Goal: Information Seeking & Learning: Learn about a topic

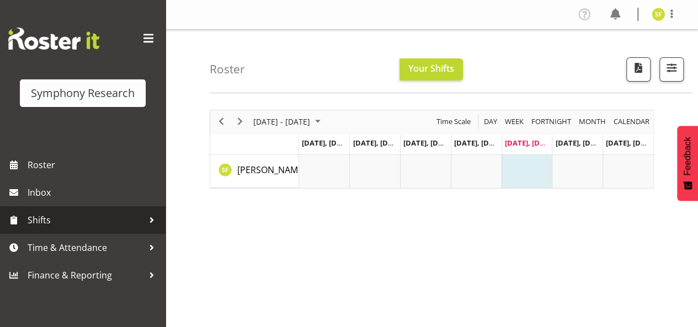
click at [135, 226] on span "Shifts" at bounding box center [86, 220] width 116 height 17
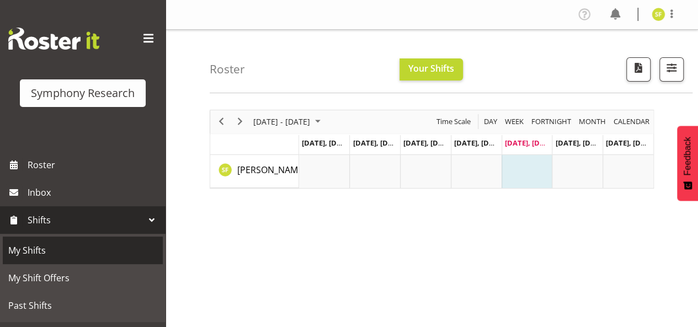
click at [87, 255] on span "My Shifts" at bounding box center [82, 250] width 149 height 17
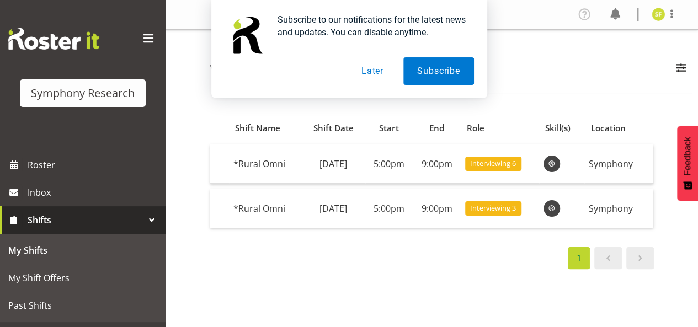
click at [374, 75] on button "Later" at bounding box center [373, 71] width 50 height 28
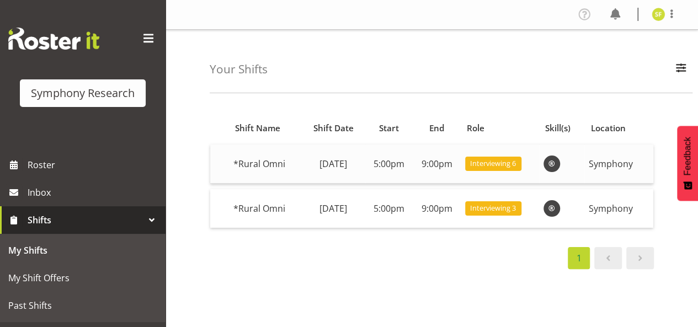
click at [581, 167] on div at bounding box center [562, 164] width 37 height 17
click at [516, 164] on span "Interviewing 6" at bounding box center [493, 163] width 46 height 10
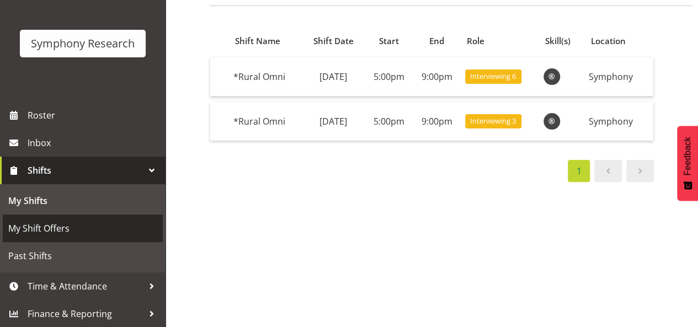
scroll to position [88, 0]
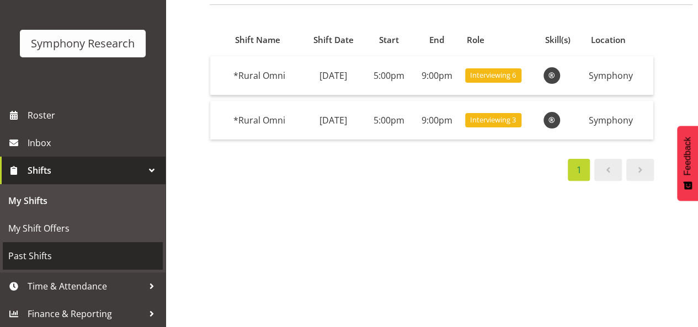
click at [84, 253] on span "Past Shifts" at bounding box center [82, 256] width 149 height 17
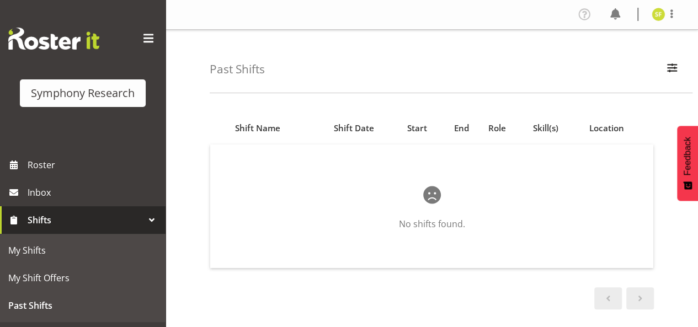
click at [83, 208] on link "Shifts" at bounding box center [83, 220] width 166 height 28
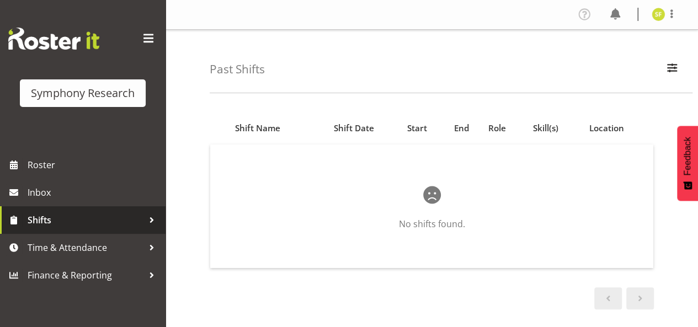
click at [78, 212] on span "Shifts" at bounding box center [86, 220] width 116 height 17
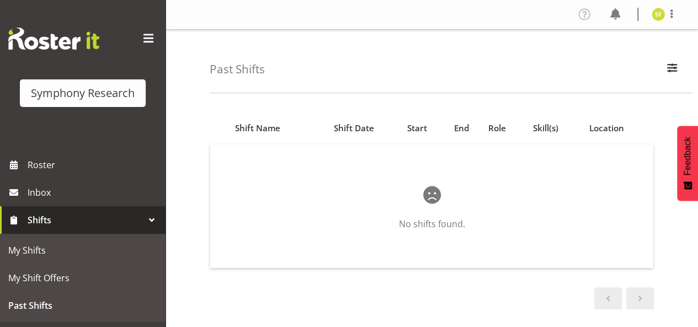
click at [78, 212] on span "Shifts" at bounding box center [86, 220] width 116 height 17
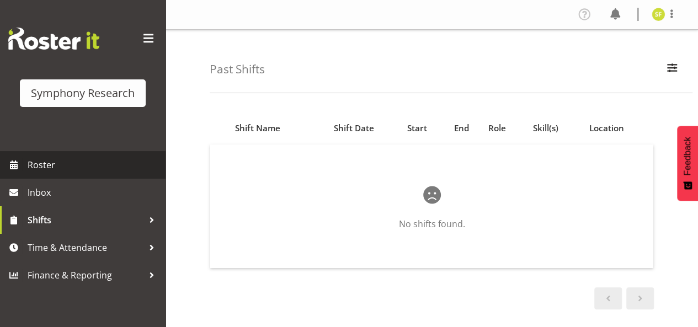
click at [55, 166] on span "Roster" at bounding box center [94, 165] width 132 height 17
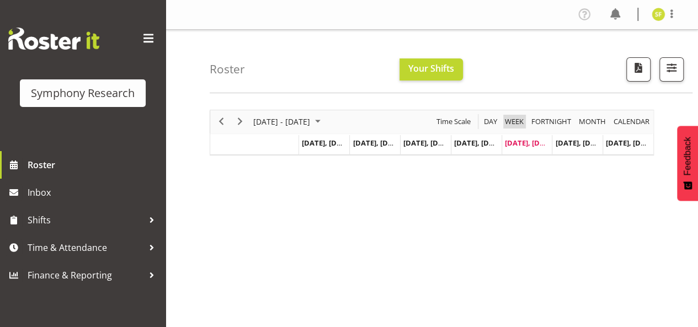
click at [519, 124] on span "Week" at bounding box center [514, 122] width 21 height 14
click at [549, 123] on span "Fortnight" at bounding box center [551, 122] width 42 height 14
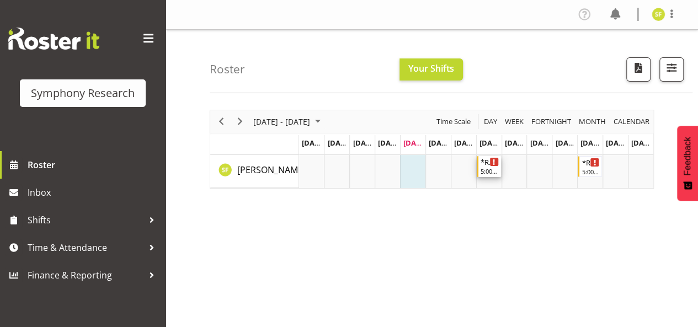
click at [487, 173] on div "5:00 PM - 9:00 PM" at bounding box center [490, 171] width 18 height 9
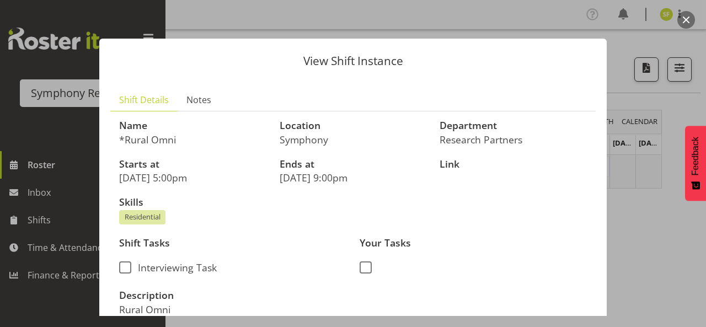
click at [683, 17] on button "button" at bounding box center [687, 20] width 18 height 18
